Goal: Task Accomplishment & Management: Complete application form

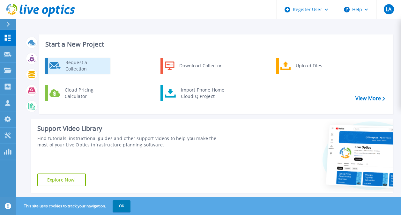
click at [64, 59] on div "Request a Collection" at bounding box center [85, 65] width 47 height 13
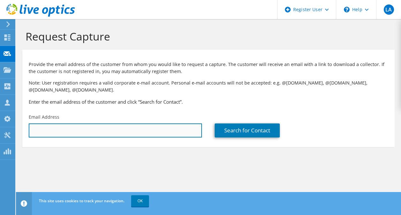
click at [81, 125] on input "text" at bounding box center [115, 131] width 173 height 14
paste input "malsalman@miskschools.edu.sa"
type input "malsalman@miskschools.edu.sa"
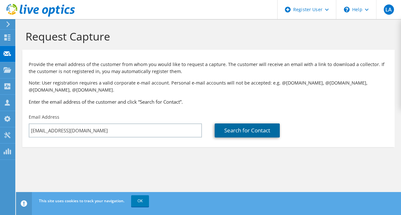
click at [253, 130] on link "Search for Contact" at bounding box center [247, 131] width 65 height 14
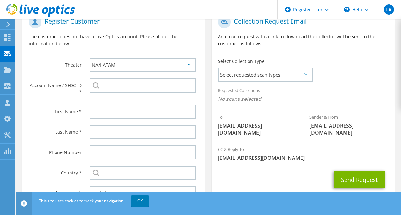
scroll to position [160, 0]
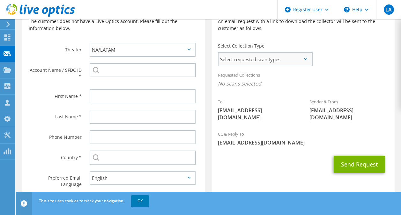
click at [292, 56] on span "Select requested scan types" at bounding box center [265, 59] width 93 height 13
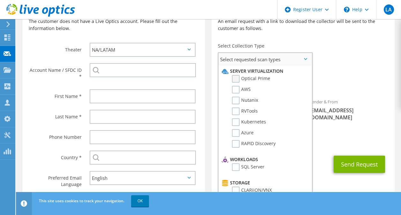
click at [234, 79] on label "Optical Prime" at bounding box center [251, 79] width 38 height 8
click at [0, 0] on input "Optical Prime" at bounding box center [0, 0] width 0 height 0
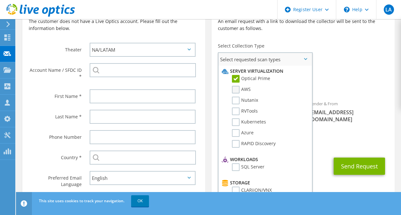
click at [240, 94] on label "AWS" at bounding box center [241, 90] width 19 height 8
click at [0, 0] on input "AWS" at bounding box center [0, 0] width 0 height 0
click at [235, 104] on label "Nutanix" at bounding box center [245, 101] width 26 height 8
click at [0, 0] on input "Nutanix" at bounding box center [0, 0] width 0 height 0
click at [238, 116] on li "RVTools" at bounding box center [264, 113] width 88 height 11
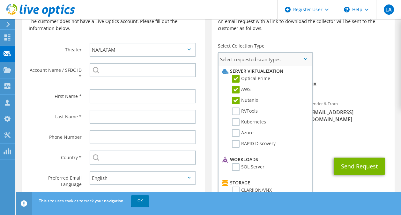
click at [237, 127] on li "Kubernetes" at bounding box center [264, 123] width 88 height 11
click at [236, 121] on label "Kubernetes" at bounding box center [249, 122] width 34 height 8
click at [0, 0] on input "Kubernetes" at bounding box center [0, 0] width 0 height 0
click at [237, 111] on label "RVTools" at bounding box center [245, 112] width 26 height 8
click at [0, 0] on input "RVTools" at bounding box center [0, 0] width 0 height 0
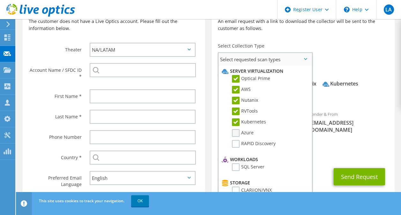
click at [240, 136] on label "Azure" at bounding box center [243, 133] width 22 height 8
click at [0, 0] on input "Azure" at bounding box center [0, 0] width 0 height 0
click at [236, 147] on label "RAPID Discovery" at bounding box center [254, 144] width 44 height 8
click at [0, 0] on input "RAPID Discovery" at bounding box center [0, 0] width 0 height 0
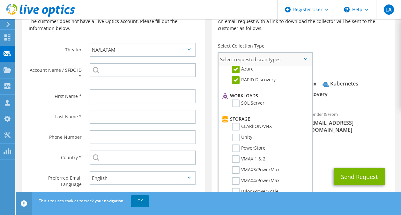
drag, startPoint x: 236, startPoint y: 102, endPoint x: 235, endPoint y: 121, distance: 18.2
click at [235, 102] on label "SQL Server" at bounding box center [248, 104] width 33 height 8
click at [0, 0] on input "SQL Server" at bounding box center [0, 0] width 0 height 0
click at [235, 129] on label "CLARiiON/VNX" at bounding box center [252, 127] width 40 height 8
click at [0, 0] on input "CLARiiON/VNX" at bounding box center [0, 0] width 0 height 0
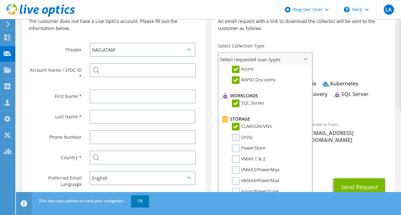
click at [236, 137] on label "Unity" at bounding box center [242, 138] width 20 height 8
click at [0, 0] on input "Unity" at bounding box center [0, 0] width 0 height 0
click at [235, 148] on label "PowerStore" at bounding box center [249, 149] width 34 height 8
click at [0, 0] on input "PowerStore" at bounding box center [0, 0] width 0 height 0
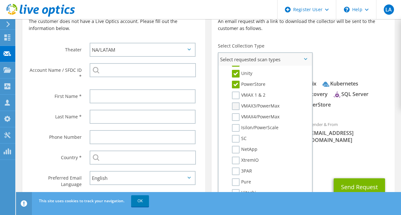
click at [237, 107] on label "VMAX3/PowerMax" at bounding box center [256, 106] width 48 height 8
click at [0, 0] on input "VMAX3/PowerMax" at bounding box center [0, 0] width 0 height 0
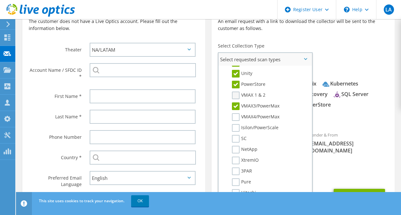
click at [236, 96] on label "VMAX 1 & 2" at bounding box center [249, 96] width 34 height 8
click at [0, 0] on input "VMAX 1 & 2" at bounding box center [0, 0] width 0 height 0
click at [234, 116] on label "VMAX4/PowerMax" at bounding box center [256, 117] width 48 height 8
click at [0, 0] on input "VMAX4/PowerMax" at bounding box center [0, 0] width 0 height 0
click at [236, 131] on label "Isilon/PowerScale" at bounding box center [255, 128] width 47 height 8
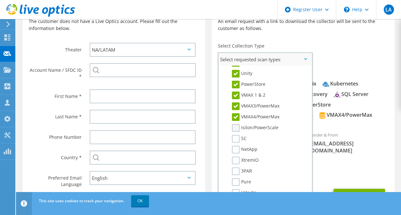
click at [0, 0] on input "Isilon/PowerScale" at bounding box center [0, 0] width 0 height 0
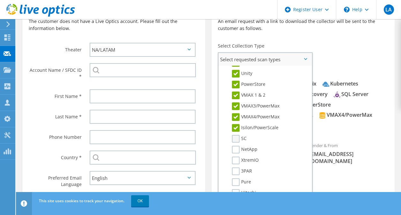
click at [237, 140] on label "SC" at bounding box center [239, 139] width 15 height 8
click at [0, 0] on input "SC" at bounding box center [0, 0] width 0 height 0
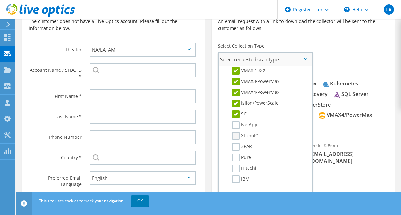
scroll to position [160, 0]
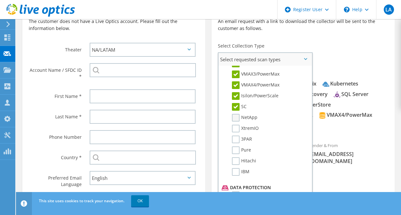
click at [235, 121] on label "NetApp" at bounding box center [245, 118] width 26 height 8
click at [0, 0] on input "NetApp" at bounding box center [0, 0] width 0 height 0
click at [237, 131] on label "XtremIO" at bounding box center [245, 129] width 27 height 8
click at [0, 0] on input "XtremIO" at bounding box center [0, 0] width 0 height 0
click at [236, 150] on label "Pure" at bounding box center [241, 150] width 19 height 8
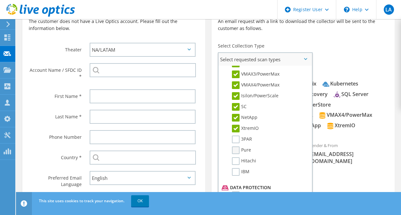
click at [0, 0] on input "Pure" at bounding box center [0, 0] width 0 height 0
click at [236, 158] on label "Hitachi" at bounding box center [244, 161] width 24 height 8
click at [0, 0] on input "Hitachi" at bounding box center [0, 0] width 0 height 0
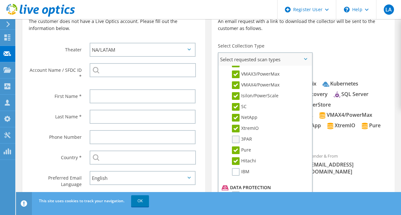
click at [234, 139] on label "3PAR" at bounding box center [242, 140] width 20 height 8
click at [0, 0] on input "3PAR" at bounding box center [0, 0] width 0 height 0
click at [235, 169] on label "IBM" at bounding box center [241, 172] width 18 height 8
click at [0, 0] on input "IBM" at bounding box center [0, 0] width 0 height 0
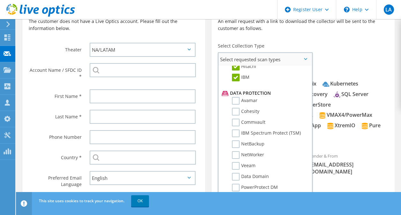
scroll to position [255, 0]
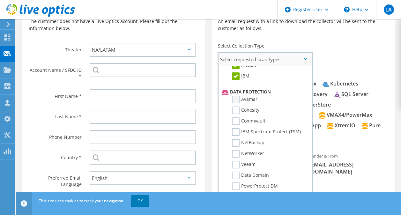
click at [241, 101] on label "Avamar" at bounding box center [245, 100] width 26 height 8
click at [0, 0] on input "Avamar" at bounding box center [0, 0] width 0 height 0
click at [239, 111] on label "Cohesity" at bounding box center [245, 111] width 27 height 8
click at [0, 0] on input "Cohesity" at bounding box center [0, 0] width 0 height 0
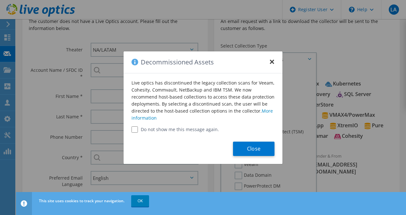
click at [270, 63] on button "×" at bounding box center [271, 59] width 5 height 5
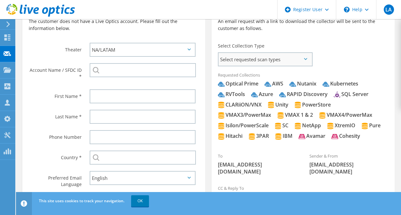
click at [263, 63] on span "Select requested scan types" at bounding box center [265, 59] width 93 height 13
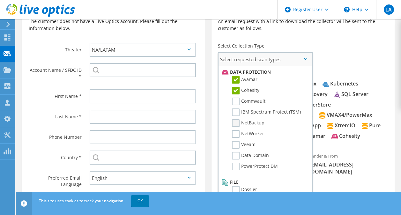
scroll to position [282, 0]
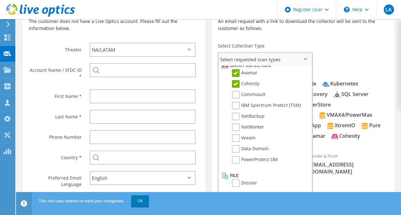
click at [258, 110] on li "IBM Spectrum Protect (TSM)" at bounding box center [264, 107] width 88 height 11
click at [258, 106] on label "IBM Spectrum Protect (TSM)" at bounding box center [266, 106] width 69 height 8
click at [0, 0] on input "IBM Spectrum Protect (TSM)" at bounding box center [0, 0] width 0 height 0
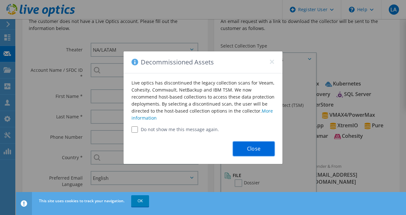
click at [254, 148] on button "Close" at bounding box center [253, 149] width 41 height 14
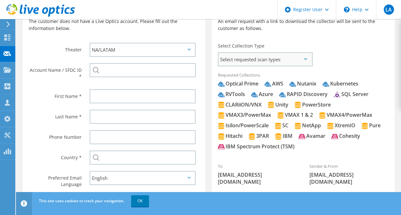
click at [262, 64] on span "Select requested scan types" at bounding box center [265, 59] width 93 height 13
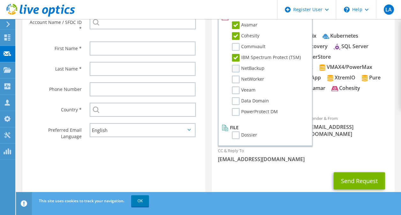
scroll to position [227, 0]
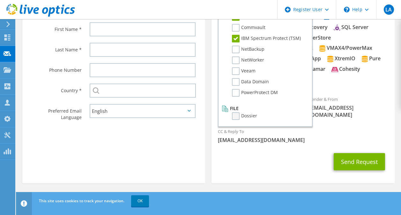
click at [237, 116] on label "Dossier" at bounding box center [244, 116] width 25 height 8
click at [0, 0] on input "Dossier" at bounding box center [0, 0] width 0 height 0
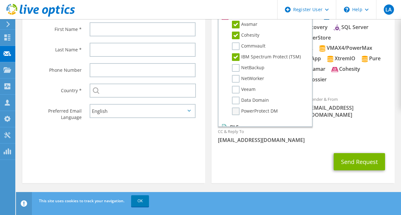
scroll to position [282, 0]
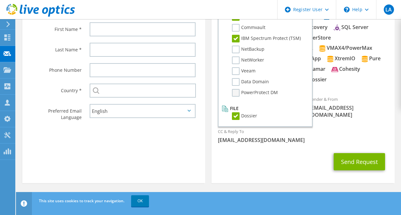
click at [251, 90] on label "PowerProtect DM" at bounding box center [255, 93] width 46 height 8
click at [0, 0] on input "PowerProtect DM" at bounding box center [0, 0] width 0 height 0
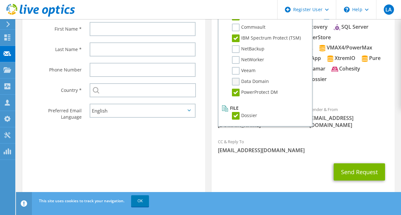
click at [253, 84] on label "Data Domain" at bounding box center [250, 82] width 37 height 8
click at [0, 0] on input "Data Domain" at bounding box center [0, 0] width 0 height 0
click at [252, 74] on label "Veeam" at bounding box center [244, 71] width 24 height 8
click at [0, 0] on input "Veeam" at bounding box center [0, 0] width 0 height 0
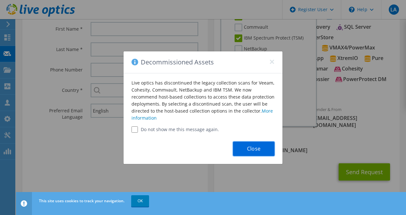
click at [255, 146] on button "Close" at bounding box center [253, 149] width 41 height 14
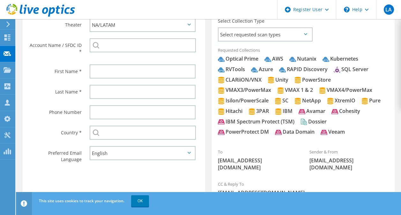
scroll to position [99, 0]
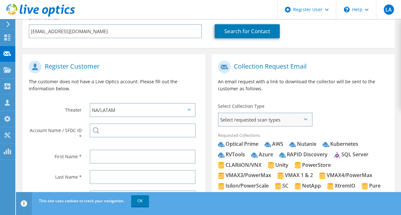
click at [247, 122] on span "Select requested scan types" at bounding box center [265, 119] width 93 height 13
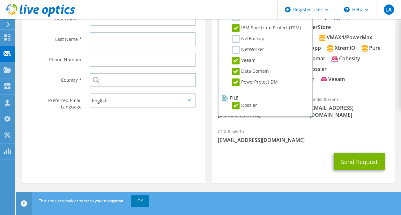
scroll to position [174, 0]
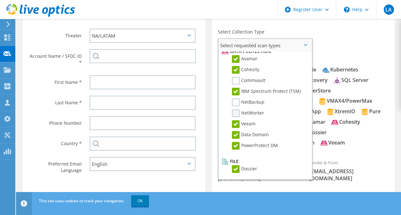
click at [247, 115] on label "NetWorker" at bounding box center [248, 113] width 32 height 8
click at [0, 0] on input "NetWorker" at bounding box center [0, 0] width 0 height 0
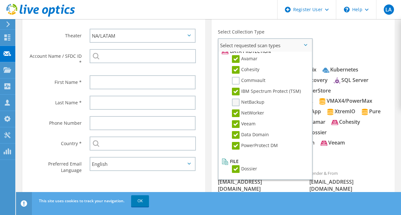
click at [245, 100] on label "NetBackup" at bounding box center [248, 103] width 33 height 8
click at [0, 0] on input "NetBackup" at bounding box center [0, 0] width 0 height 0
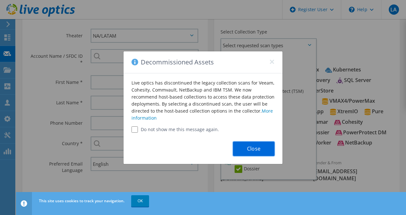
click at [264, 148] on button "Close" at bounding box center [253, 149] width 41 height 14
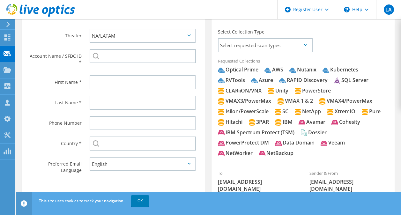
click at [252, 53] on div "Select Collection Type Select requested scan types Server Virtualization Optica…" at bounding box center [265, 40] width 107 height 29
click at [253, 49] on span "Select requested scan types" at bounding box center [265, 45] width 93 height 13
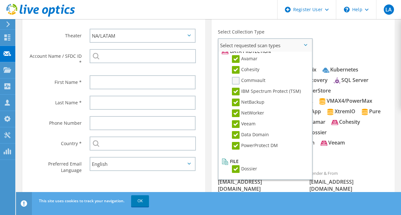
click at [243, 83] on label "Commvault" at bounding box center [249, 81] width 34 height 8
click at [0, 0] on input "Commvault" at bounding box center [0, 0] width 0 height 0
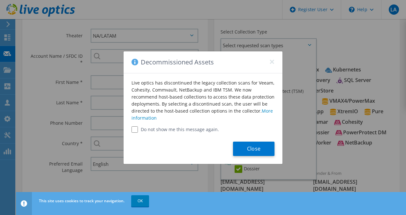
click at [257, 141] on div "Close" at bounding box center [203, 148] width 159 height 31
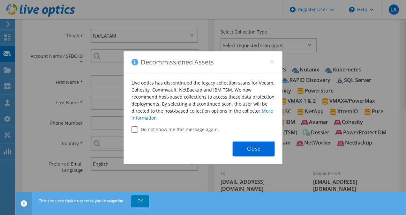
click at [258, 144] on button "Close" at bounding box center [253, 149] width 41 height 14
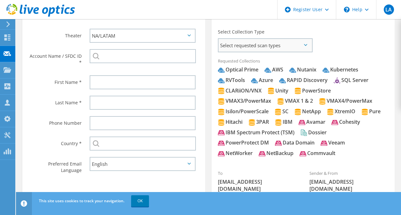
click at [273, 48] on span "Select requested scan types" at bounding box center [265, 45] width 93 height 13
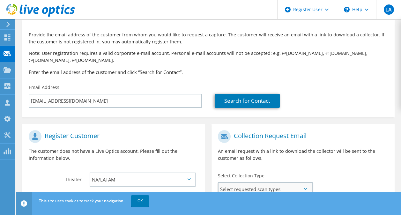
scroll to position [24, 0]
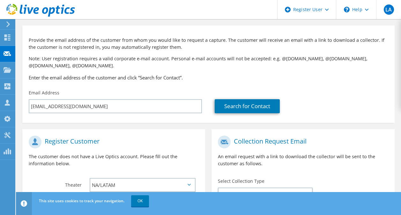
click at [377, 163] on p "An email request with a link to download the collector will be sent to the cust…" at bounding box center [303, 160] width 170 height 14
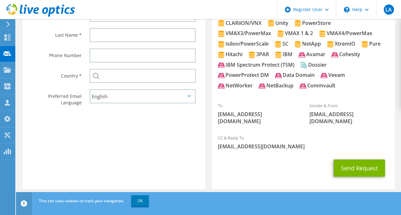
scroll to position [248, 0]
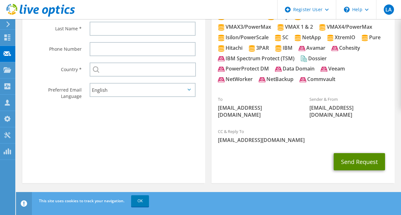
click at [354, 160] on button "Send Request" at bounding box center [359, 161] width 51 height 17
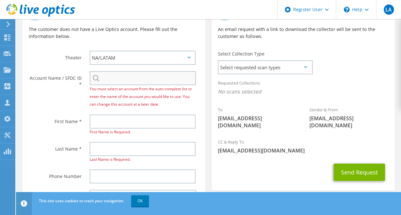
scroll to position [156, 0]
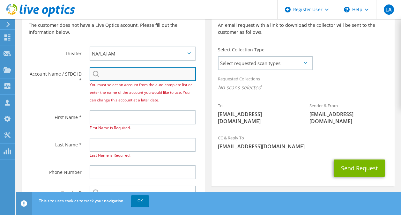
click at [124, 76] on input "search" at bounding box center [143, 74] width 106 height 14
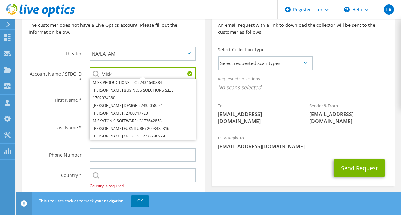
type input "Misk"
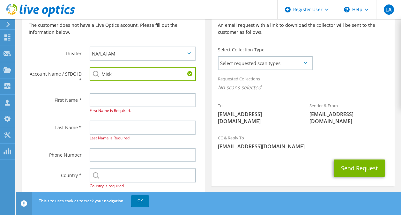
click at [263, 169] on div "Send Request" at bounding box center [303, 168] width 183 height 24
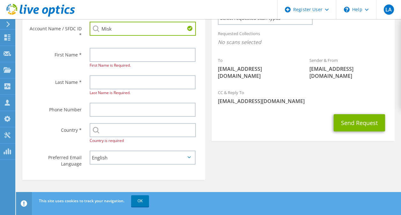
scroll to position [202, 0]
click at [115, 48] on input "text" at bounding box center [143, 55] width 106 height 14
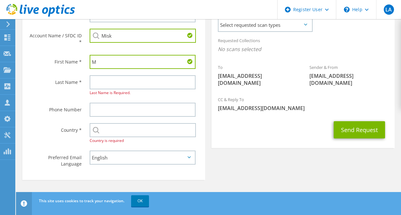
scroll to position [195, 0]
type input "Mohammed"
click at [134, 90] on div "Last Name is Required." at bounding box center [143, 85] width 106 height 21
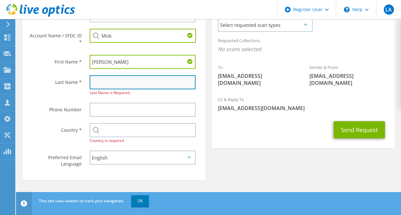
click at [134, 88] on input "text" at bounding box center [143, 82] width 106 height 14
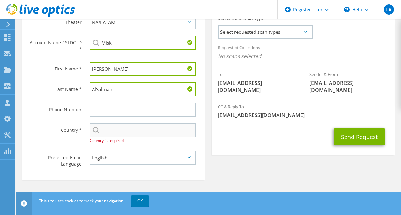
type input "AlSalman"
click at [125, 133] on input "text" at bounding box center [143, 130] width 106 height 14
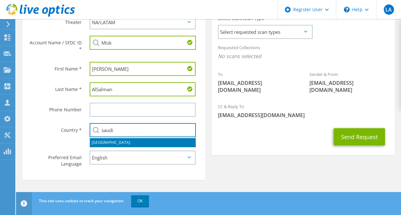
click at [123, 143] on li "[GEOGRAPHIC_DATA]" at bounding box center [143, 142] width 106 height 9
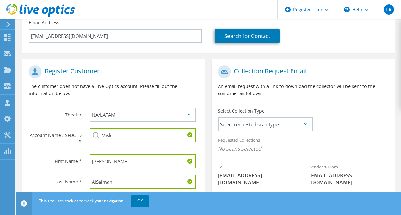
scroll to position [92, 0]
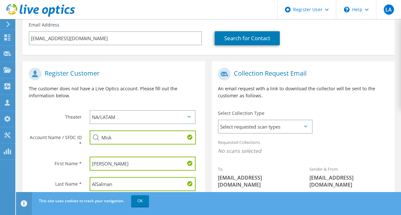
type input "[GEOGRAPHIC_DATA]"
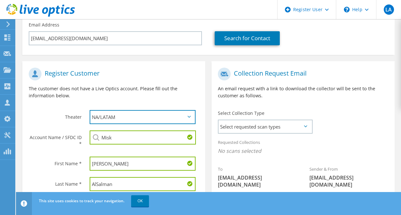
click at [134, 116] on select "APJ EMEA NA/LATAM" at bounding box center [143, 117] width 106 height 14
select select "2"
click at [90, 110] on select "APJ EMEA NA/LATAM" at bounding box center [143, 117] width 106 height 14
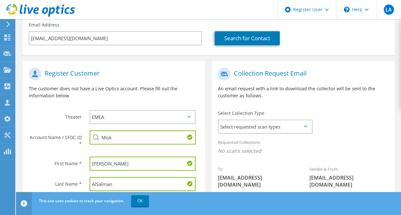
click at [112, 138] on input "Misk" at bounding box center [143, 138] width 106 height 14
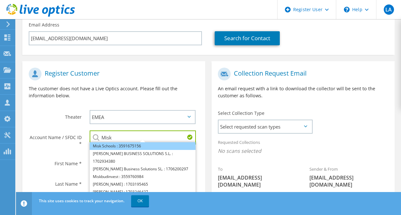
click at [121, 145] on li "Misk Schools : 3591675156" at bounding box center [143, 146] width 106 height 8
type input "Misk Schools : 3591675156"
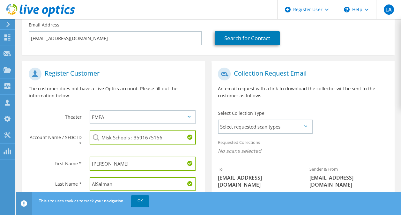
click at [56, 117] on label "Theater" at bounding box center [55, 115] width 53 height 10
click at [311, 131] on span "Select requested scan types" at bounding box center [265, 126] width 93 height 13
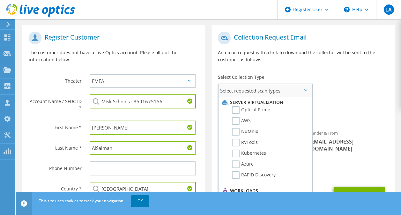
scroll to position [156, 0]
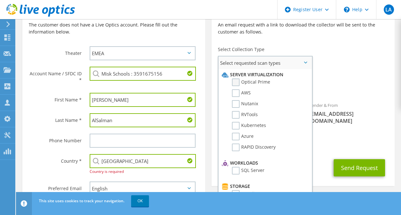
click at [237, 84] on label "Optical Prime" at bounding box center [251, 83] width 38 height 8
click at [0, 0] on input "Optical Prime" at bounding box center [0, 0] width 0 height 0
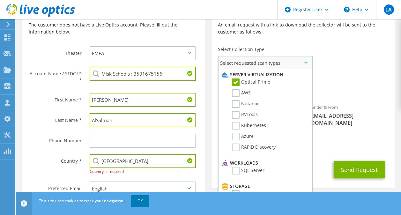
click at [235, 97] on li "AWS" at bounding box center [264, 94] width 88 height 11
click at [237, 104] on label "Nutanix" at bounding box center [245, 104] width 26 height 8
click at [0, 0] on input "Nutanix" at bounding box center [0, 0] width 0 height 0
click at [238, 94] on label "AWS" at bounding box center [241, 93] width 19 height 8
click at [0, 0] on input "AWS" at bounding box center [0, 0] width 0 height 0
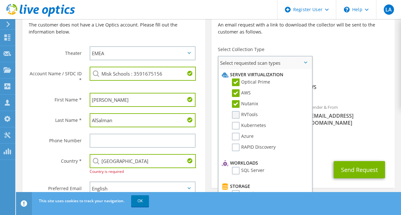
click at [236, 111] on ul "Server Virtualization Optical Prime AWS Nutanix RVTools Kubernetes Azure" at bounding box center [264, 113] width 88 height 88
click at [236, 114] on label "RVTools" at bounding box center [245, 115] width 26 height 8
click at [0, 0] on input "RVTools" at bounding box center [0, 0] width 0 height 0
click at [235, 127] on label "Kubernetes" at bounding box center [249, 126] width 34 height 8
click at [0, 0] on input "Kubernetes" at bounding box center [0, 0] width 0 height 0
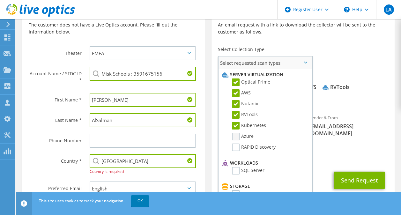
click at [237, 139] on label "Azure" at bounding box center [243, 137] width 22 height 8
click at [0, 0] on input "Azure" at bounding box center [0, 0] width 0 height 0
click at [237, 146] on label "RAPID Discovery" at bounding box center [254, 148] width 44 height 8
click at [0, 0] on input "RAPID Discovery" at bounding box center [0, 0] width 0 height 0
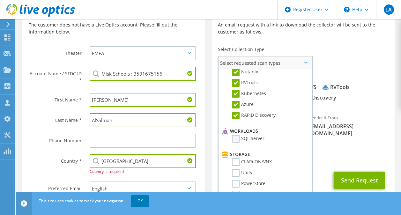
click at [235, 136] on label "SQL Server" at bounding box center [248, 139] width 33 height 8
click at [0, 0] on input "SQL Server" at bounding box center [0, 0] width 0 height 0
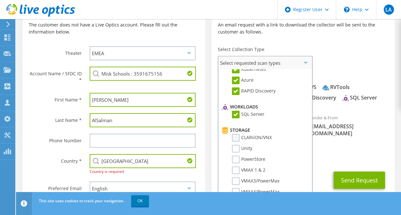
scroll to position [64, 0]
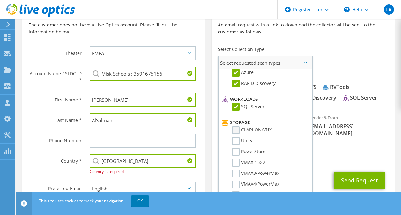
drag, startPoint x: 234, startPoint y: 131, endPoint x: 243, endPoint y: 140, distance: 12.4
click at [234, 131] on label "CLARiiON/VNX" at bounding box center [252, 130] width 40 height 8
click at [0, 0] on input "CLARiiON/VNX" at bounding box center [0, 0] width 0 height 0
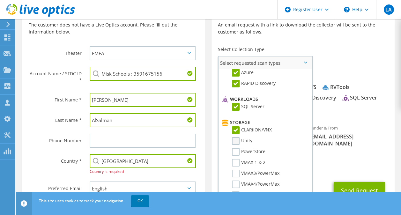
click at [244, 142] on label "Unity" at bounding box center [242, 141] width 20 height 8
click at [0, 0] on input "Unity" at bounding box center [0, 0] width 0 height 0
click at [240, 151] on label "PowerStore" at bounding box center [249, 152] width 34 height 8
click at [0, 0] on input "PowerStore" at bounding box center [0, 0] width 0 height 0
click at [238, 162] on label "VMAX 1 & 2" at bounding box center [249, 163] width 34 height 8
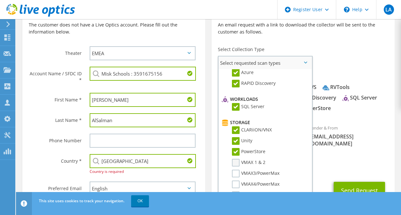
click at [0, 0] on input "VMAX 1 & 2" at bounding box center [0, 0] width 0 height 0
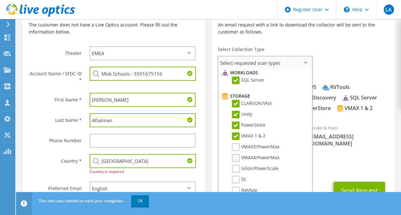
scroll to position [96, 0]
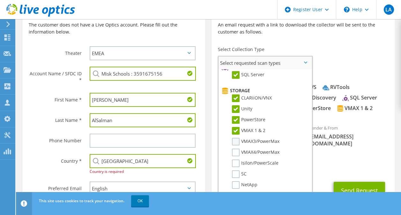
click at [237, 142] on label "VMAX3/PowerMax" at bounding box center [256, 142] width 48 height 8
click at [0, 0] on input "VMAX3/PowerMax" at bounding box center [0, 0] width 0 height 0
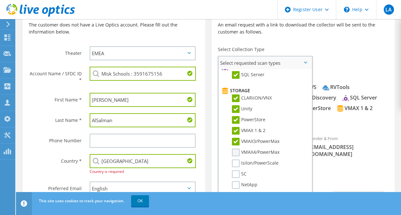
click at [237, 151] on label "VMAX4/PowerMax" at bounding box center [256, 153] width 48 height 8
click at [0, 0] on input "VMAX4/PowerMax" at bounding box center [0, 0] width 0 height 0
click at [235, 161] on label "Isilon/PowerScale" at bounding box center [255, 164] width 47 height 8
click at [0, 0] on input "Isilon/PowerScale" at bounding box center [0, 0] width 0 height 0
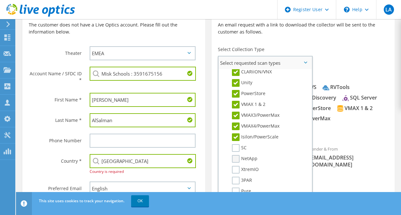
scroll to position [128, 0]
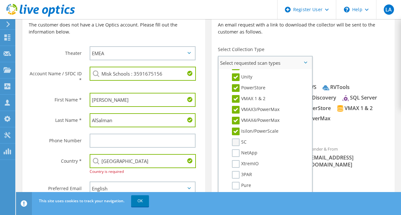
click at [235, 143] on label "SC" at bounding box center [239, 143] width 15 height 8
click at [0, 0] on input "SC" at bounding box center [0, 0] width 0 height 0
click at [236, 153] on label "NetApp" at bounding box center [245, 153] width 26 height 8
click at [0, 0] on input "NetApp" at bounding box center [0, 0] width 0 height 0
click at [232, 161] on label "XtremIO" at bounding box center [245, 164] width 27 height 8
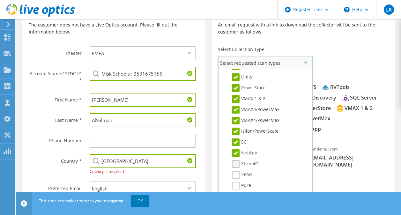
click at [0, 0] on input "XtremIO" at bounding box center [0, 0] width 0 height 0
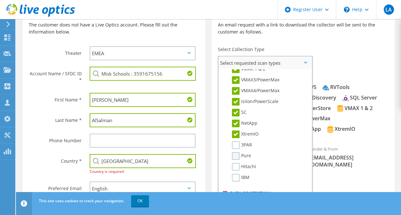
scroll to position [160, 0]
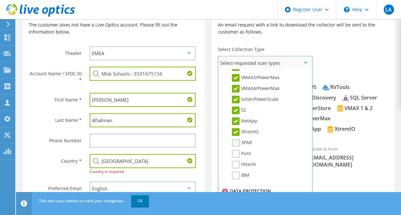
click at [238, 141] on label "3PAR" at bounding box center [242, 143] width 20 height 8
click at [0, 0] on input "3PAR" at bounding box center [0, 0] width 0 height 0
click at [238, 156] on label "Pure" at bounding box center [241, 154] width 19 height 8
click at [0, 0] on input "Pure" at bounding box center [0, 0] width 0 height 0
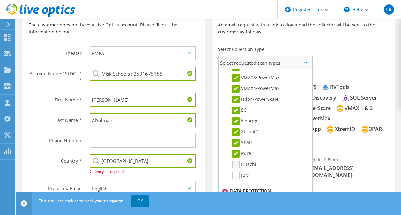
click at [233, 162] on label "Hitachi" at bounding box center [244, 165] width 24 height 8
click at [0, 0] on input "Hitachi" at bounding box center [0, 0] width 0 height 0
click at [232, 171] on li "Hitachi" at bounding box center [264, 166] width 88 height 11
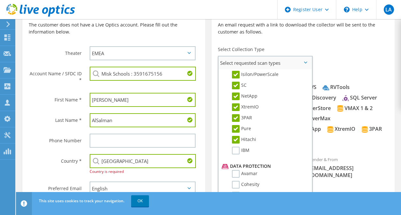
scroll to position [191, 0]
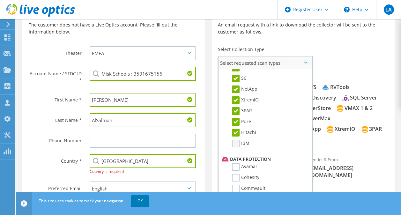
drag, startPoint x: 238, startPoint y: 150, endPoint x: 237, endPoint y: 144, distance: 5.5
click at [238, 149] on li "IBM" at bounding box center [264, 145] width 88 height 11
click at [237, 144] on label "IBM" at bounding box center [241, 144] width 18 height 8
click at [0, 0] on input "IBM" at bounding box center [0, 0] width 0 height 0
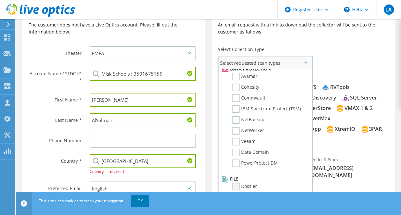
click at [234, 187] on label "Dossier" at bounding box center [244, 187] width 25 height 8
click at [0, 0] on input "Dossier" at bounding box center [0, 0] width 0 height 0
click at [238, 163] on label "PowerProtect DM" at bounding box center [255, 164] width 46 height 8
click at [0, 0] on input "PowerProtect DM" at bounding box center [0, 0] width 0 height 0
click at [234, 154] on label "Data Domain" at bounding box center [250, 153] width 37 height 8
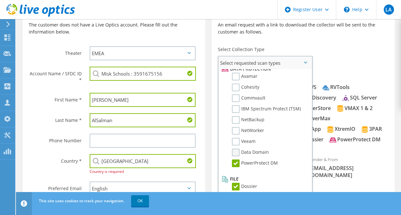
click at [0, 0] on input "Data Domain" at bounding box center [0, 0] width 0 height 0
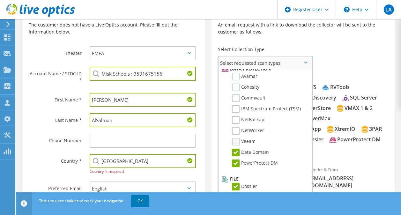
click at [236, 138] on label "Veeam" at bounding box center [244, 142] width 24 height 8
click at [0, 0] on input "Veeam" at bounding box center [0, 0] width 0 height 0
click at [236, 131] on label "NetWorker" at bounding box center [248, 131] width 32 height 8
click at [0, 0] on input "NetWorker" at bounding box center [0, 0] width 0 height 0
click at [235, 121] on label "NetBackup" at bounding box center [248, 120] width 33 height 8
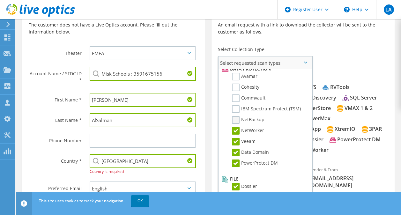
click at [0, 0] on input "NetBackup" at bounding box center [0, 0] width 0 height 0
click at [235, 110] on label "IBM Spectrum Protect (TSM)" at bounding box center [266, 109] width 69 height 8
click at [0, 0] on input "IBM Spectrum Protect (TSM)" at bounding box center [0, 0] width 0 height 0
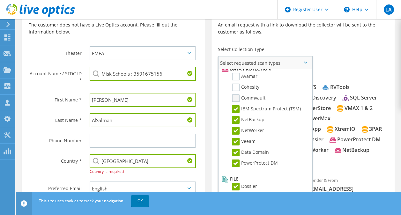
drag, startPoint x: 235, startPoint y: 100, endPoint x: 235, endPoint y: 96, distance: 3.5
click at [235, 98] on label "Commvault" at bounding box center [249, 98] width 34 height 8
click at [0, 0] on input "Commvault" at bounding box center [0, 0] width 0 height 0
click at [236, 87] on label "Cohesity" at bounding box center [245, 88] width 27 height 8
click at [0, 0] on input "Cohesity" at bounding box center [0, 0] width 0 height 0
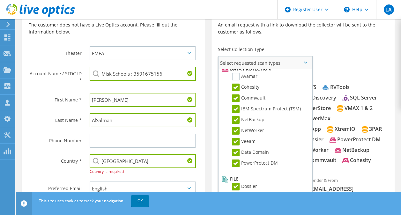
click at [235, 81] on li "Avamar" at bounding box center [264, 78] width 88 height 11
click at [235, 79] on label "Avamar" at bounding box center [245, 77] width 26 height 8
click at [0, 0] on input "Avamar" at bounding box center [0, 0] width 0 height 0
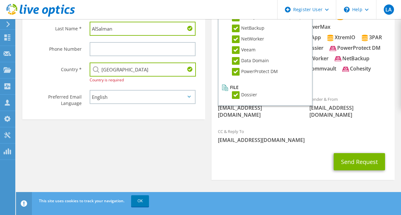
scroll to position [120, 0]
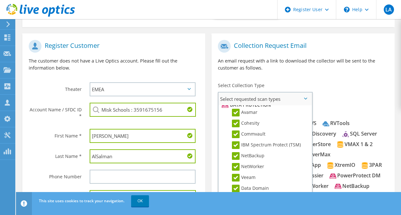
click at [313, 97] on div "Select Collection Type Select requested scan types Server Virtualization Optica…" at bounding box center [265, 93] width 107 height 29
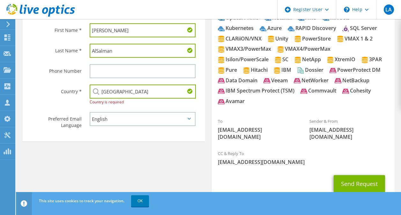
scroll to position [248, 0]
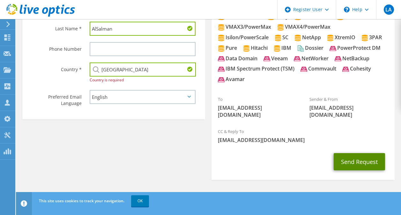
click at [344, 163] on button "Send Request" at bounding box center [359, 161] width 51 height 17
